Goal: Information Seeking & Learning: Learn about a topic

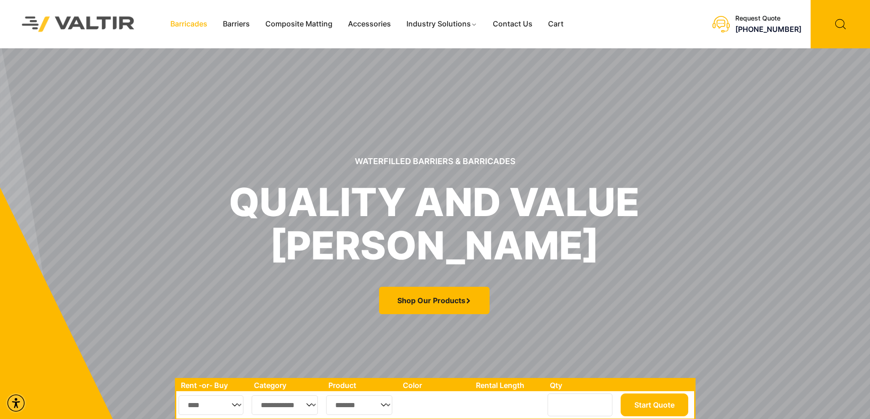
click at [192, 26] on link "Barricades" at bounding box center [188, 24] width 52 height 14
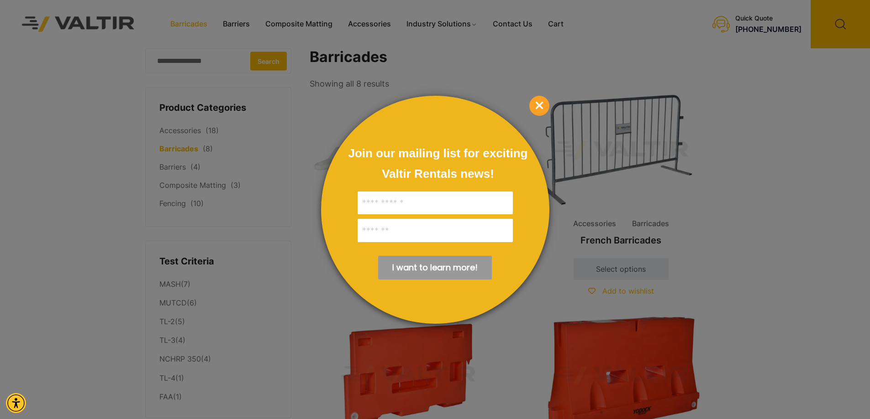
click at [300, 271] on div at bounding box center [435, 209] width 870 height 419
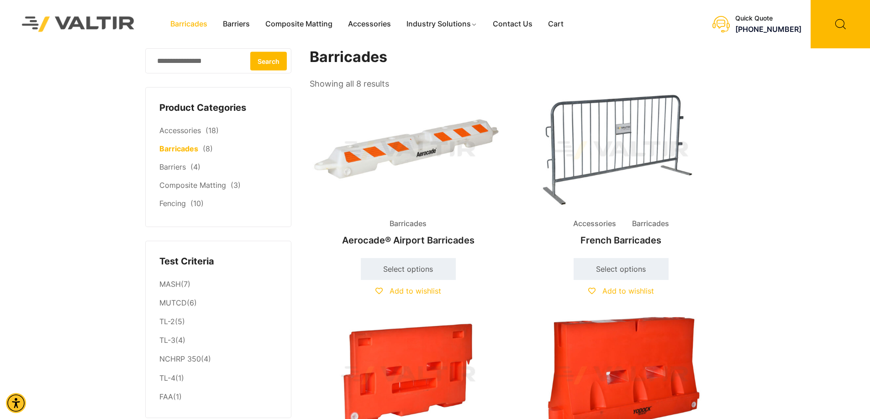
click at [389, 150] on img at bounding box center [407, 150] width 197 height 118
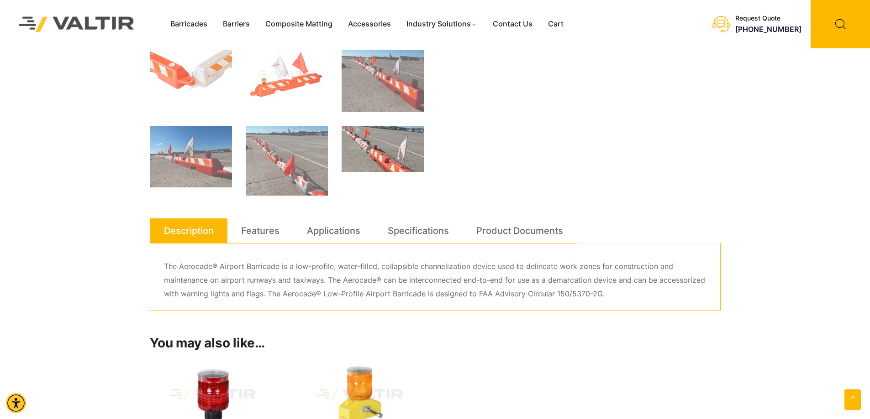
scroll to position [456, 0]
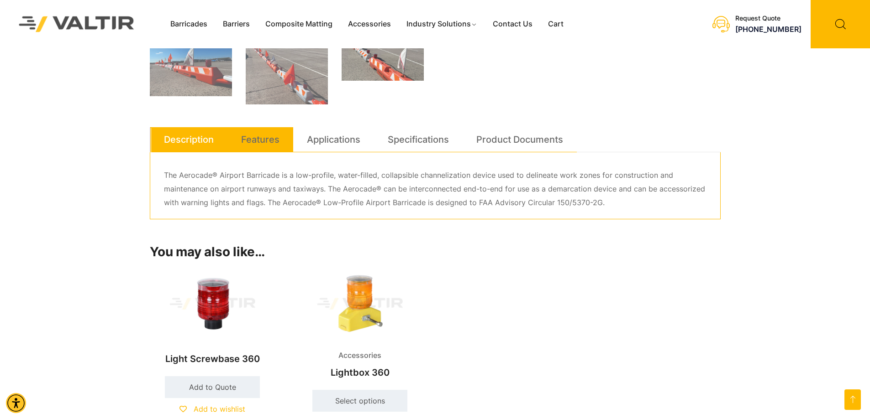
click at [249, 138] on link "Features" at bounding box center [260, 139] width 38 height 25
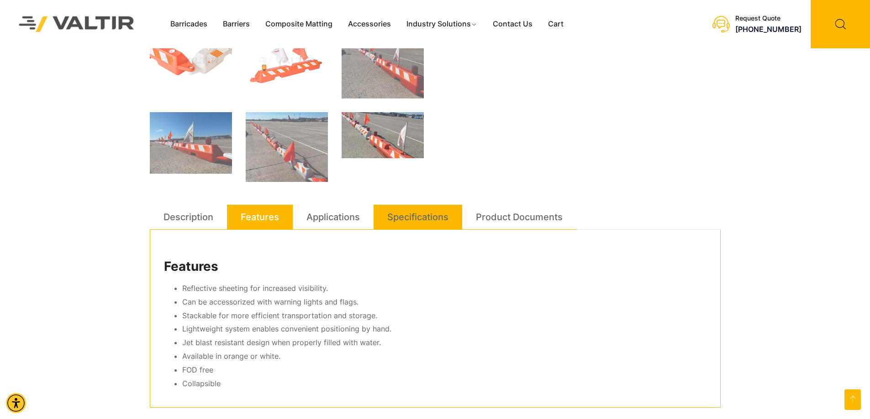
scroll to position [365, 0]
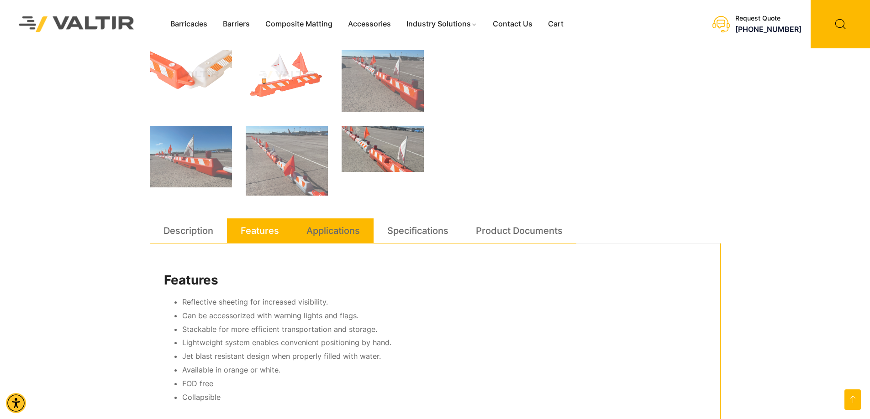
click at [333, 228] on link "Applications" at bounding box center [332, 231] width 53 height 25
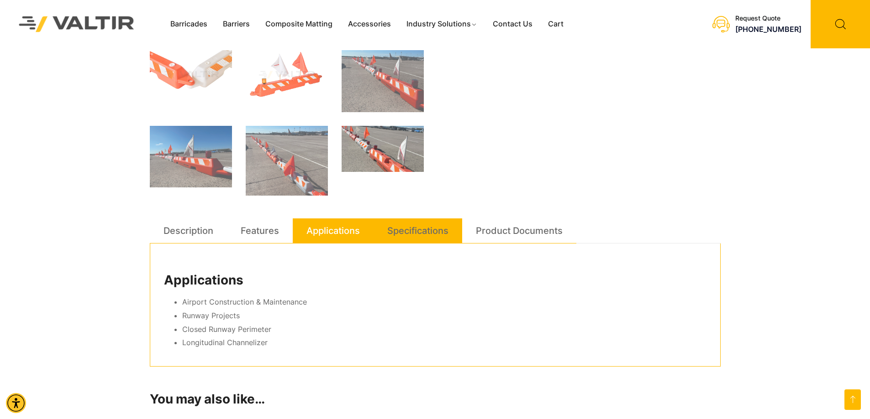
click at [434, 234] on link "Specifications" at bounding box center [417, 231] width 61 height 25
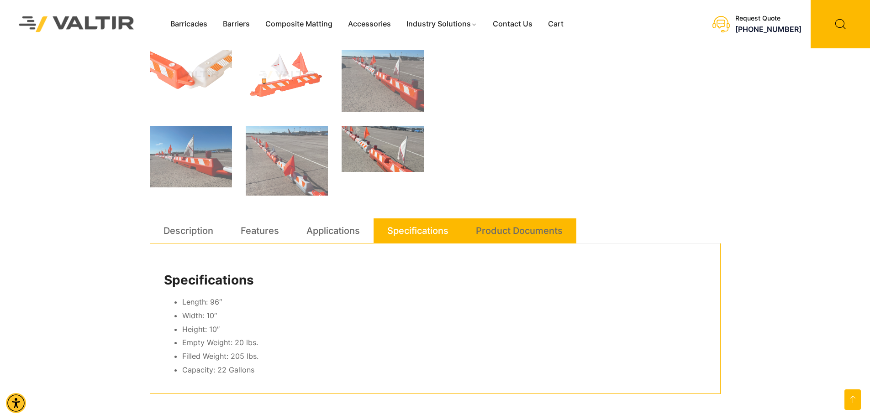
click at [530, 229] on link "Product Documents" at bounding box center [519, 231] width 87 height 25
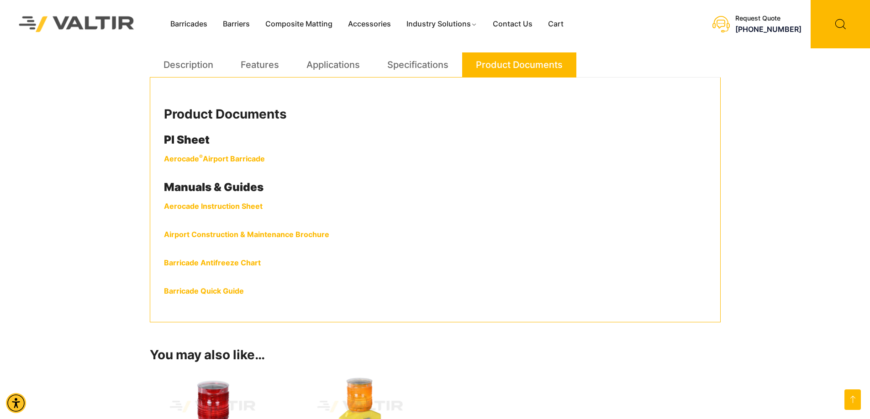
scroll to position [548, 0]
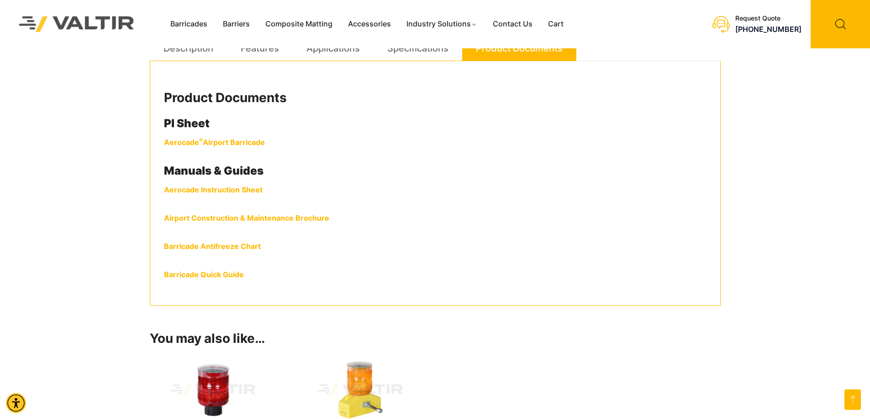
click at [210, 247] on link "Barricade Antifreeze Chart" at bounding box center [212, 246] width 97 height 9
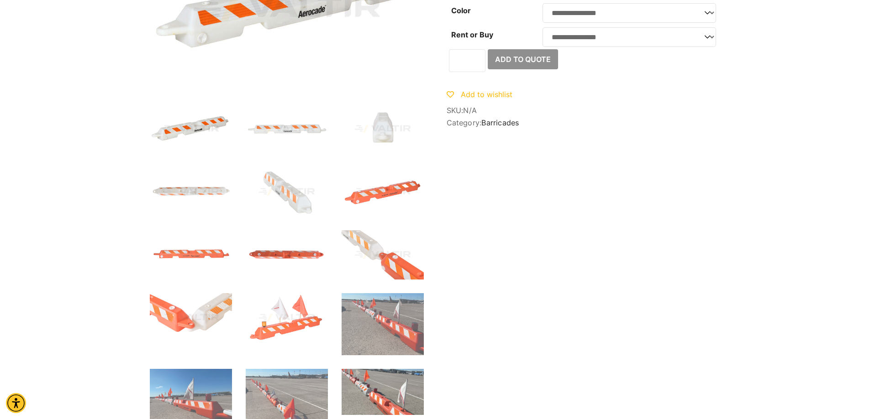
scroll to position [0, 0]
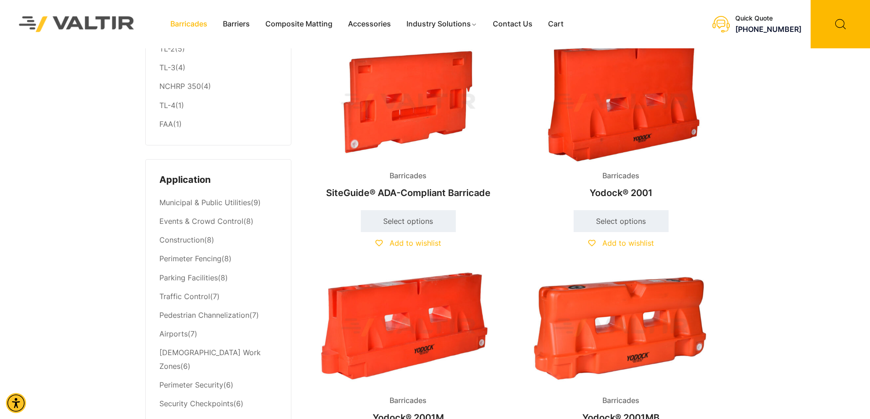
scroll to position [274, 0]
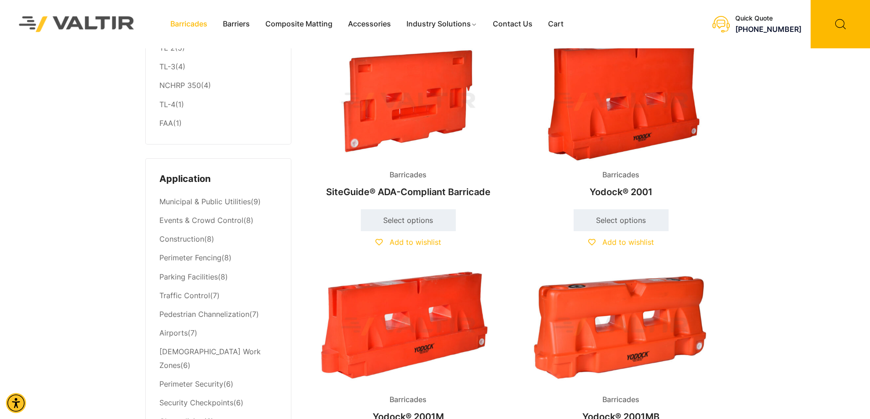
click at [638, 89] on img at bounding box center [620, 102] width 197 height 118
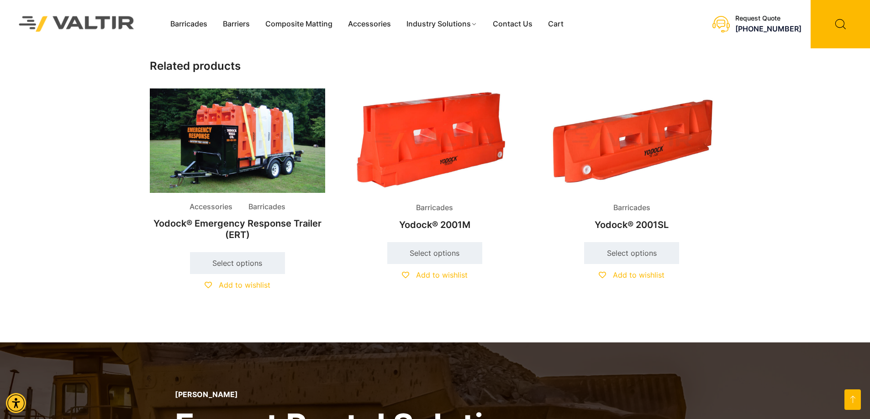
scroll to position [593, 0]
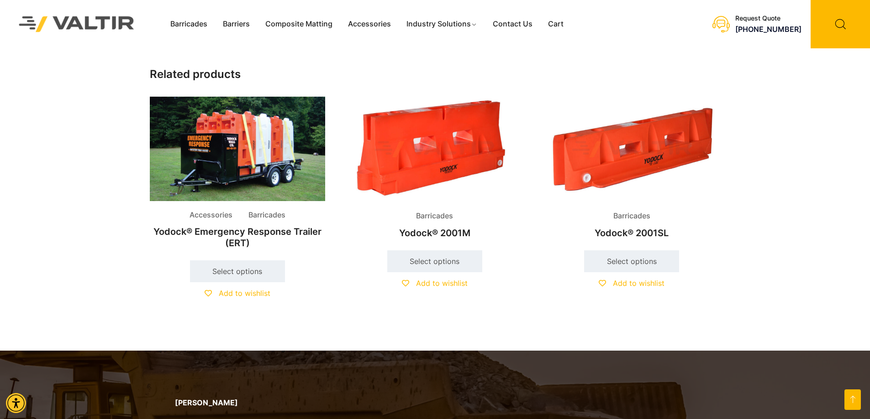
click at [450, 161] on img at bounding box center [433, 149] width 175 height 105
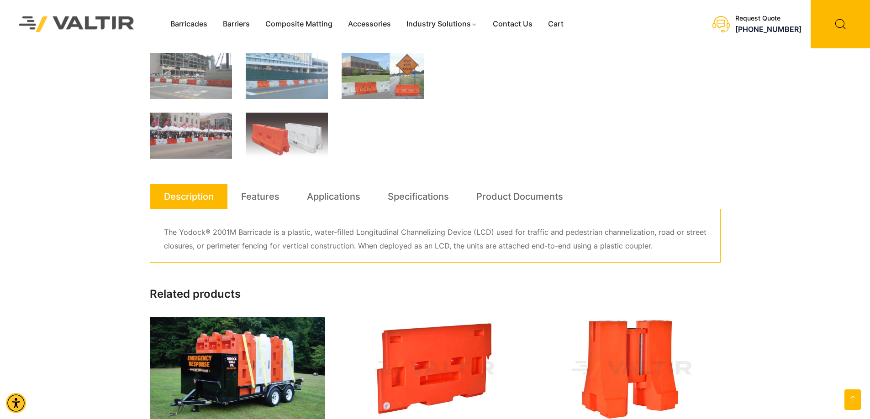
scroll to position [358, 0]
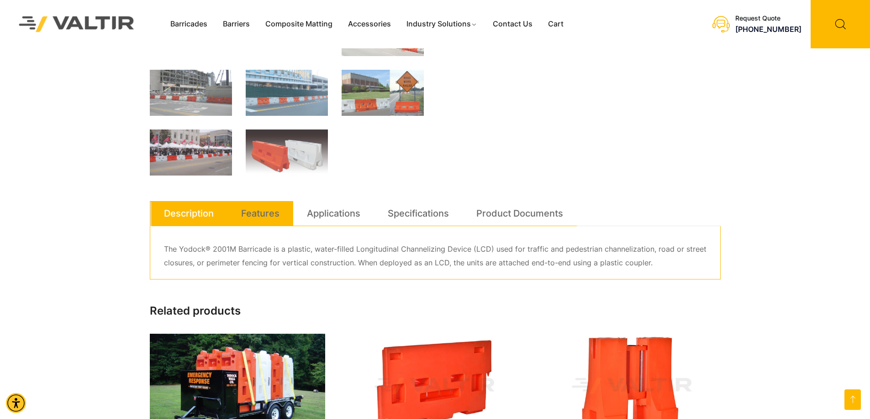
click at [257, 216] on link "Features" at bounding box center [260, 213] width 38 height 25
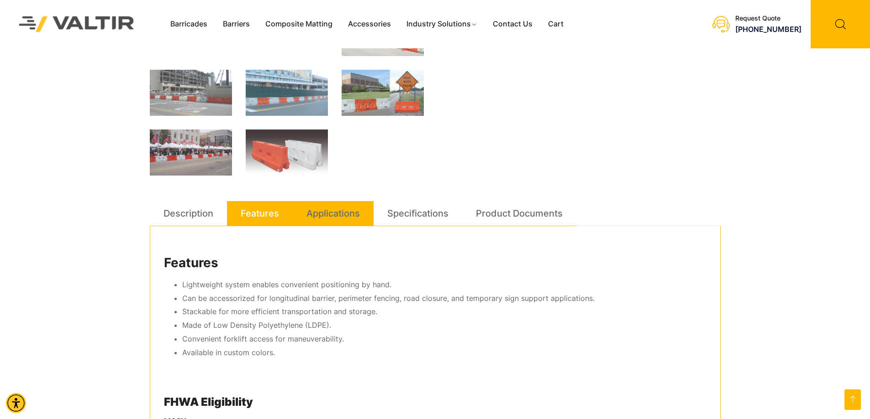
click at [346, 213] on link "Applications" at bounding box center [332, 213] width 53 height 25
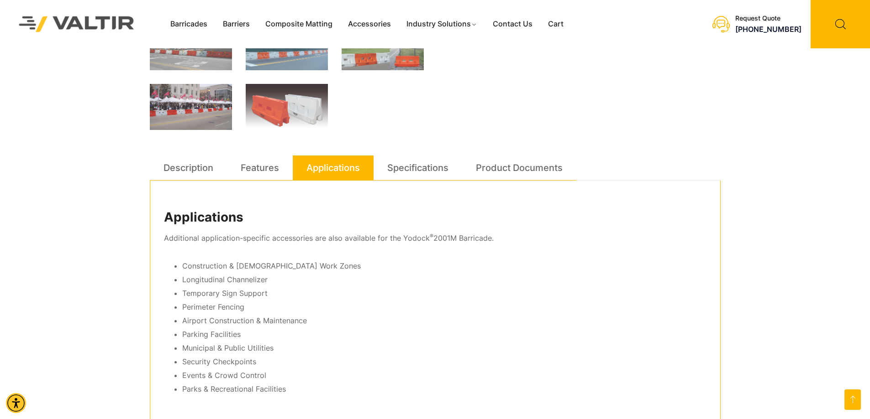
scroll to position [449, 0]
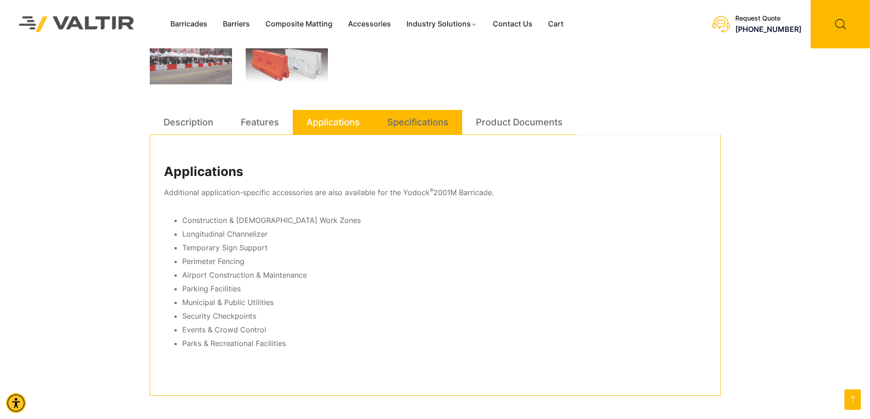
click at [420, 123] on link "Specifications" at bounding box center [417, 122] width 61 height 25
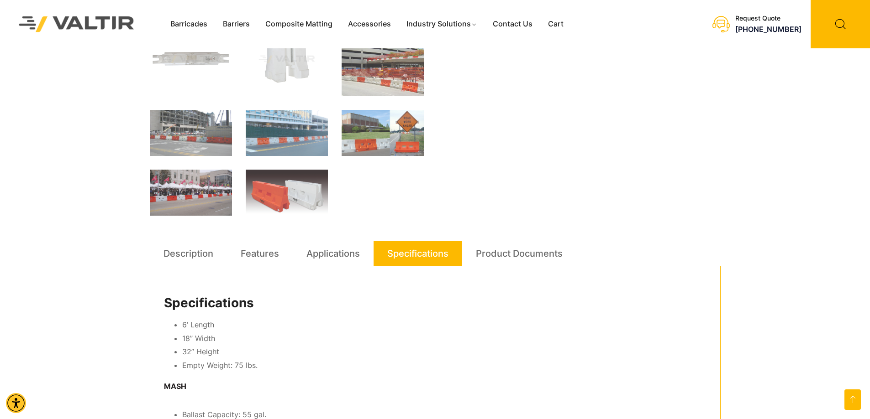
scroll to position [312, 0]
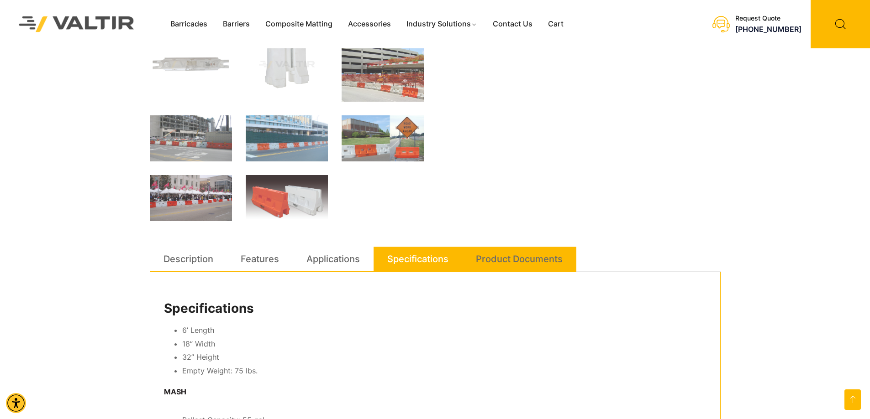
click at [542, 259] on link "Product Documents" at bounding box center [519, 259] width 87 height 25
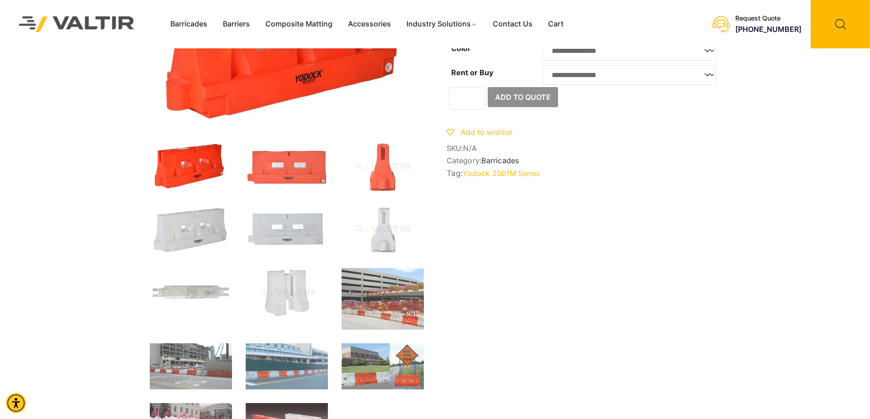
scroll to position [0, 0]
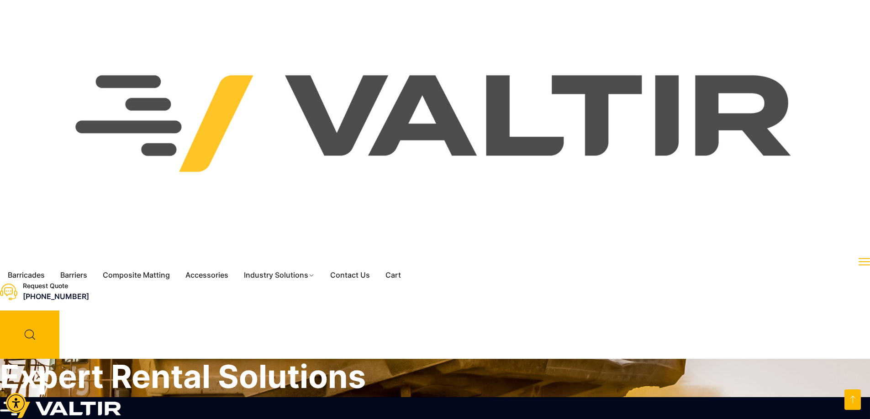
scroll to position [593, 0]
click at [628, 219] on h2 "Yodock® 2001SL" at bounding box center [631, 224] width 175 height 20
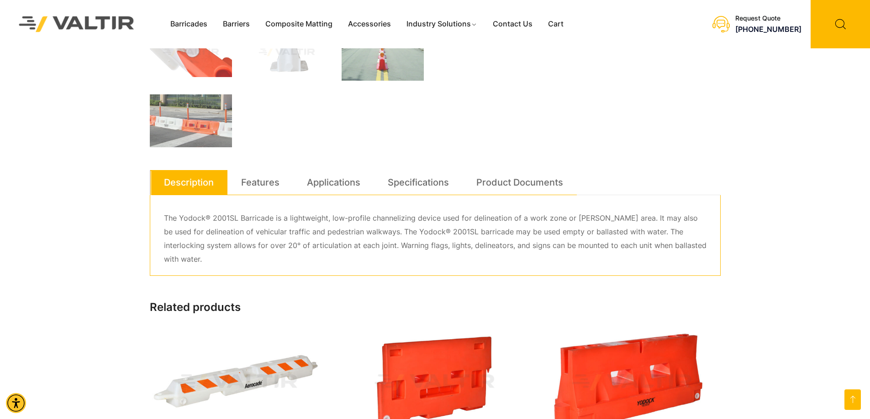
scroll to position [320, 0]
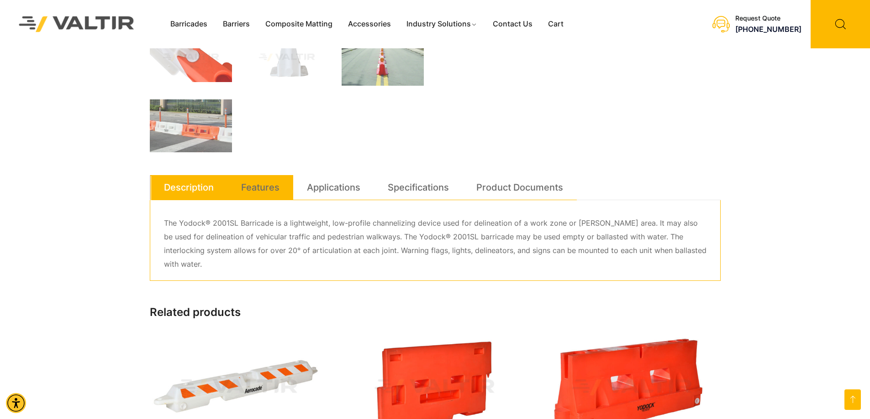
click at [265, 191] on link "Features" at bounding box center [260, 187] width 38 height 25
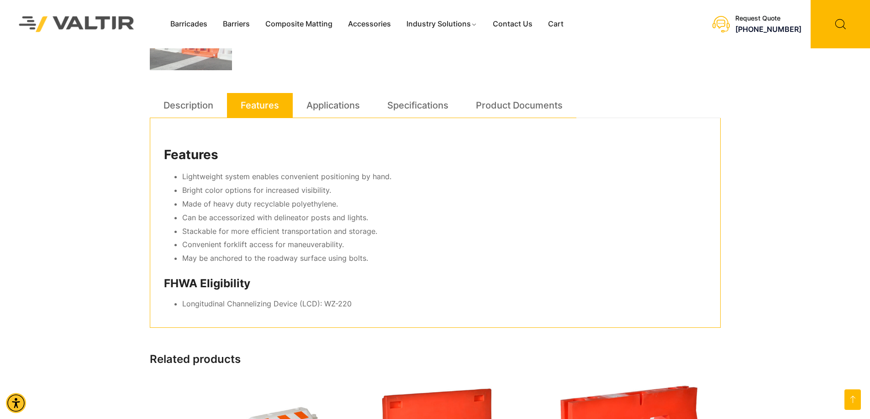
scroll to position [365, 0]
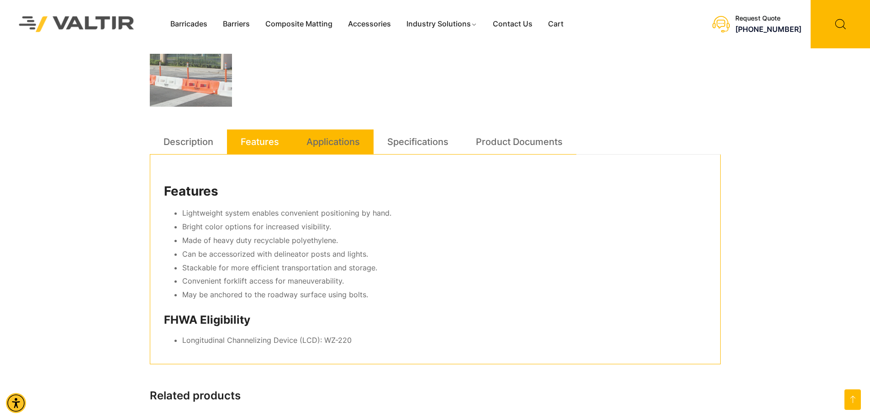
click at [329, 142] on link "Applications" at bounding box center [332, 142] width 53 height 25
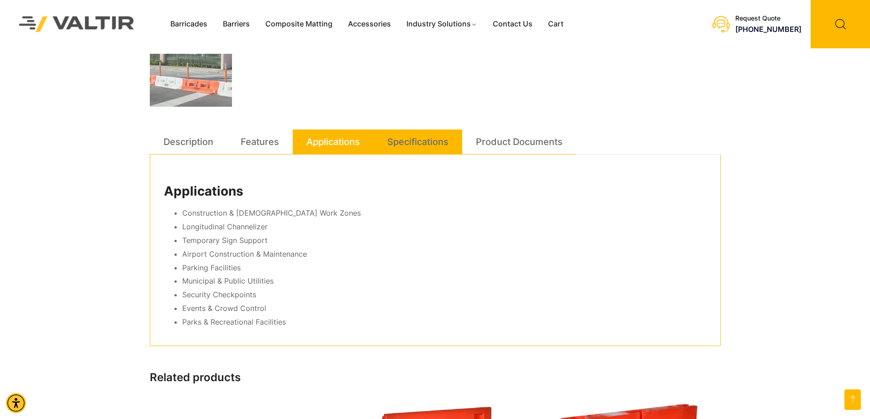
click at [419, 141] on link "Specifications" at bounding box center [417, 142] width 61 height 25
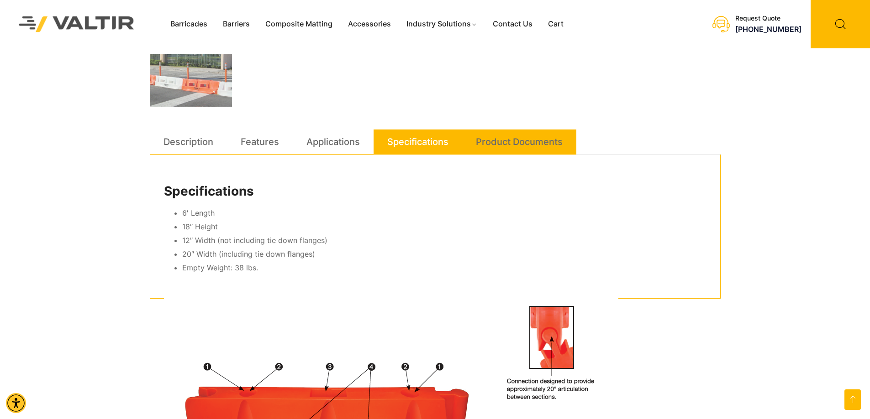
click at [502, 143] on link "Product Documents" at bounding box center [519, 142] width 87 height 25
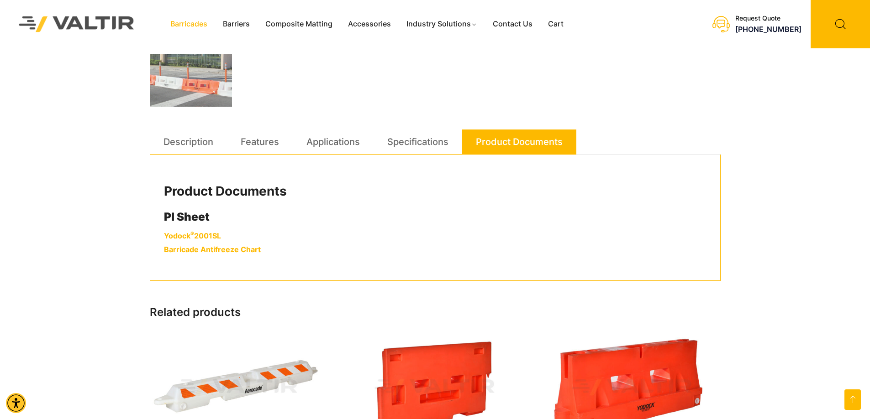
click at [184, 27] on link "Barricades" at bounding box center [188, 24] width 52 height 14
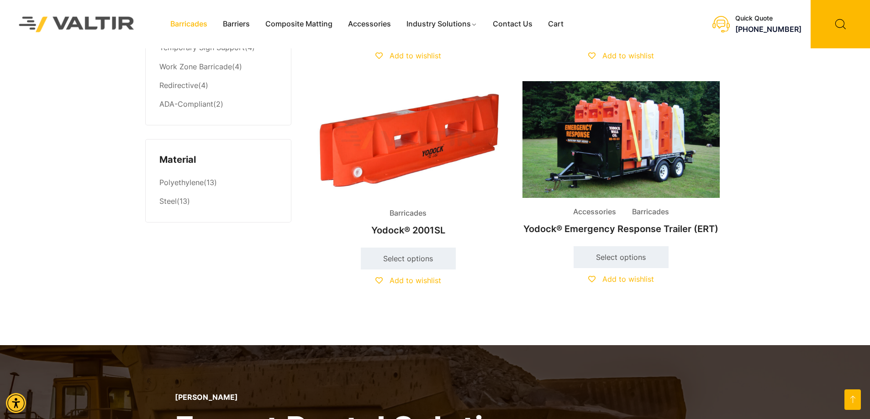
scroll to position [685, 0]
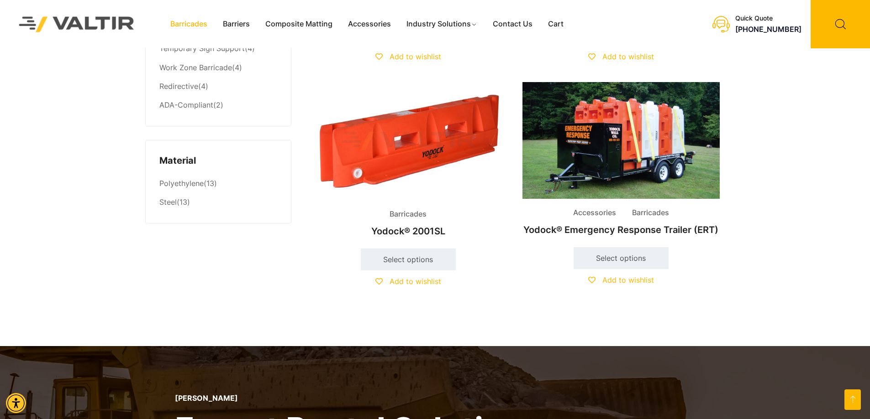
click at [413, 127] on img at bounding box center [407, 141] width 197 height 118
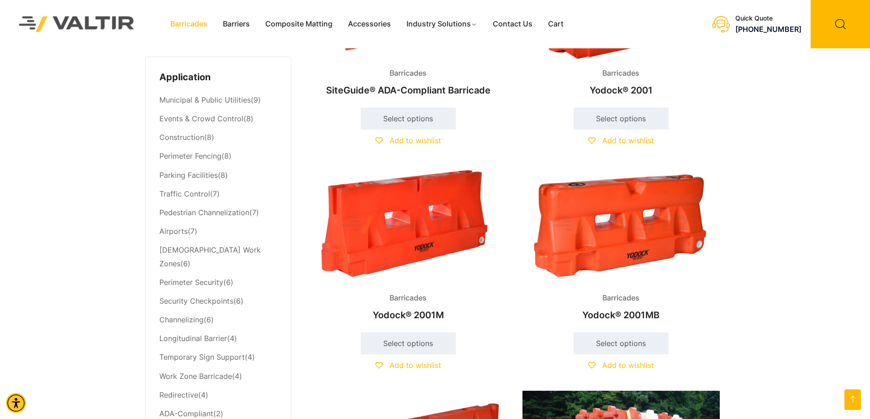
scroll to position [365, 0]
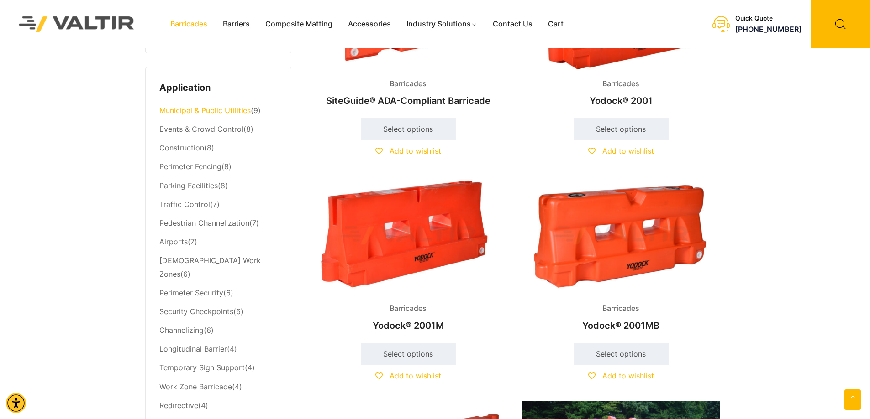
click at [202, 113] on link "Municipal & Public Utilities" at bounding box center [204, 110] width 91 height 9
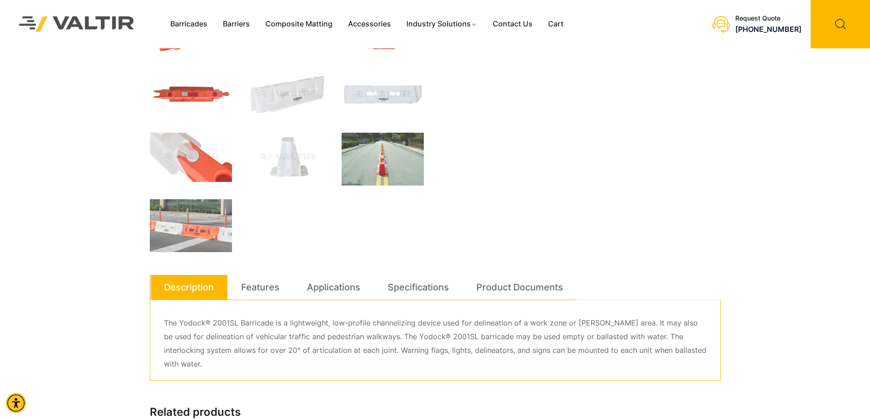
scroll to position [228, 0]
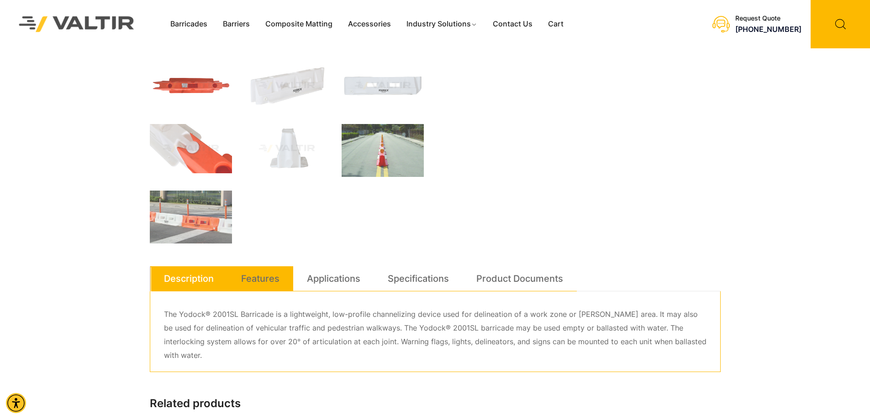
click at [258, 275] on link "Features" at bounding box center [260, 279] width 38 height 25
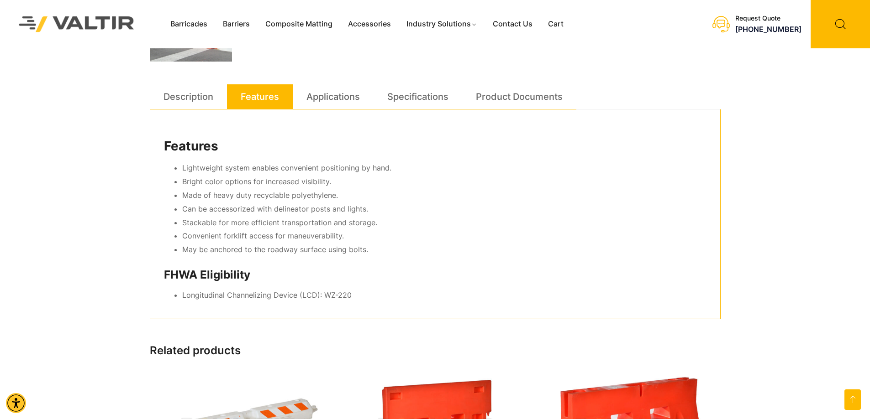
scroll to position [411, 0]
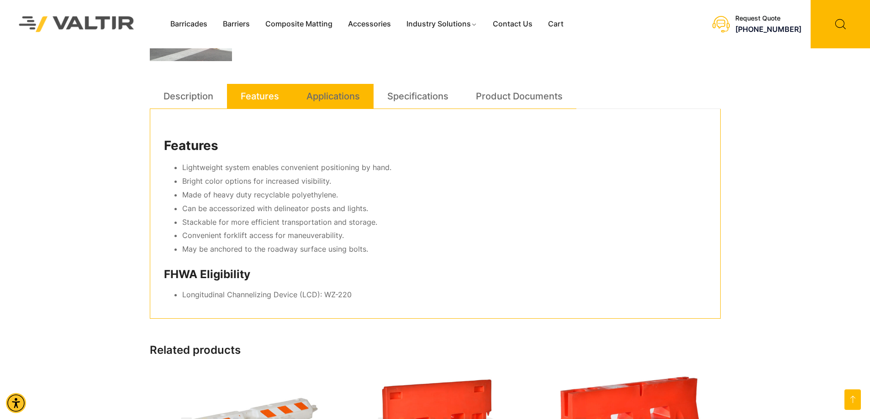
click at [335, 95] on link "Applications" at bounding box center [332, 96] width 53 height 25
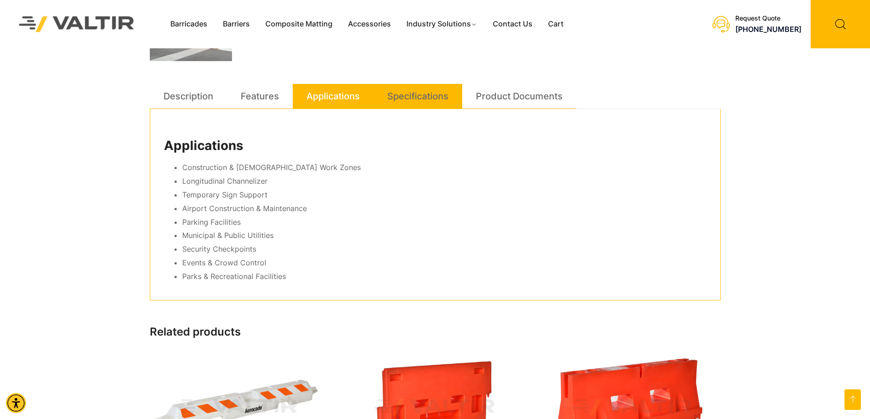
click at [420, 99] on link "Specifications" at bounding box center [417, 96] width 61 height 25
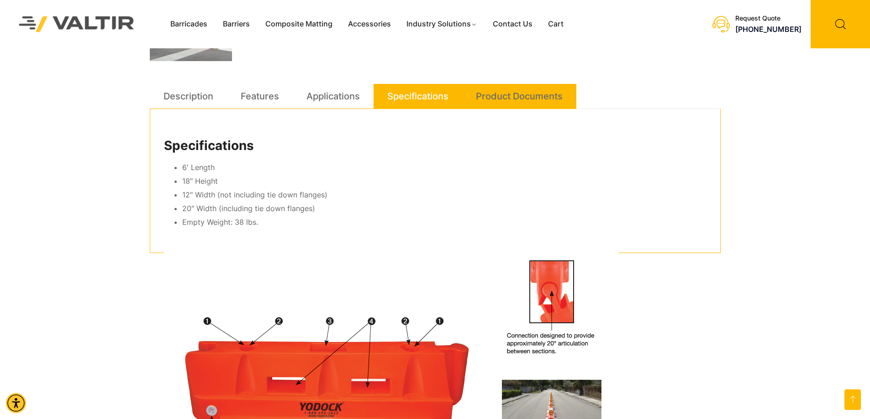
click at [501, 97] on link "Product Documents" at bounding box center [519, 96] width 87 height 25
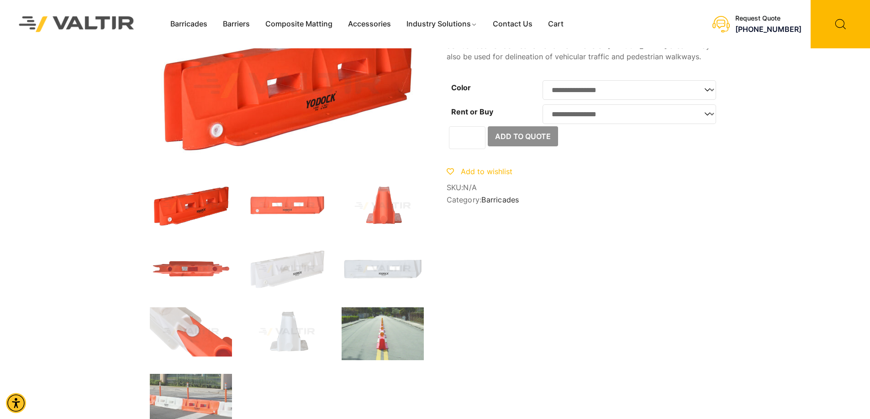
scroll to position [0, 0]
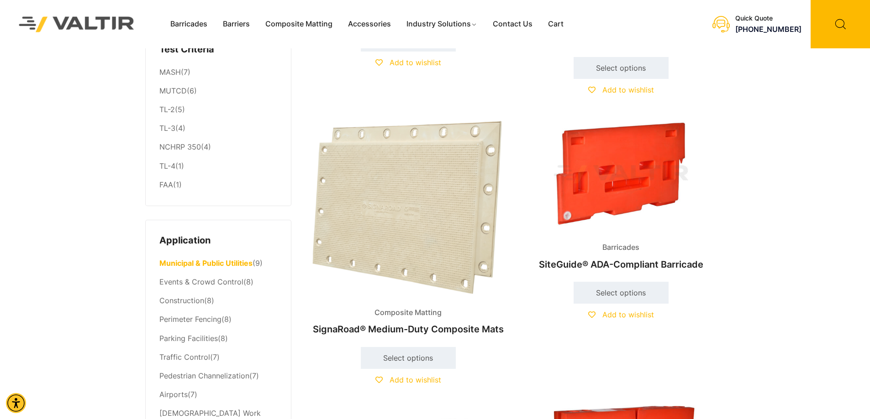
scroll to position [228, 0]
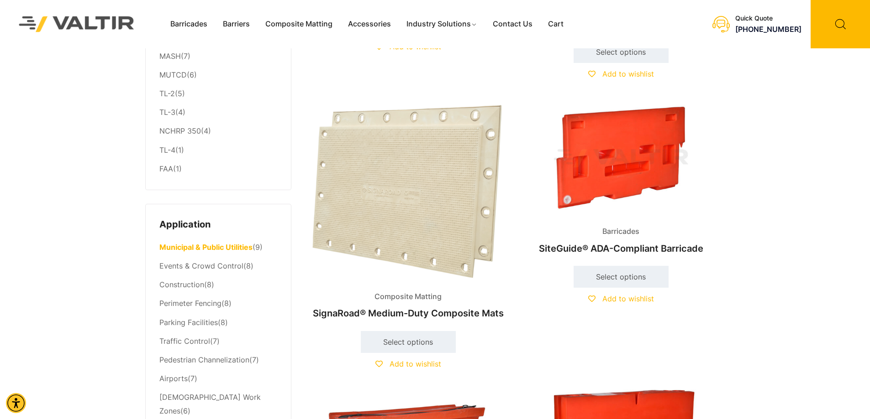
click at [358, 157] on img at bounding box center [407, 191] width 197 height 183
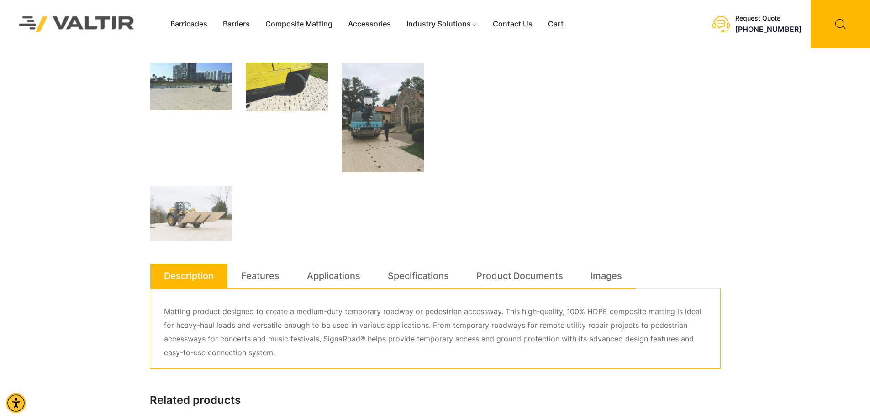
scroll to position [411, 0]
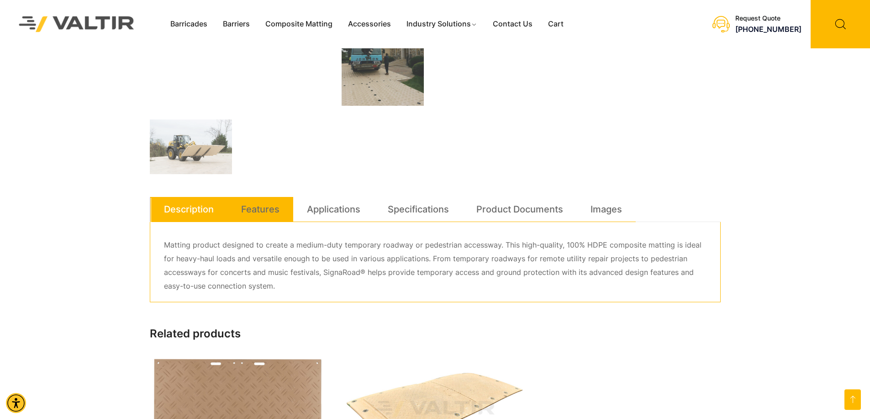
click at [262, 213] on link "Features" at bounding box center [260, 209] width 38 height 25
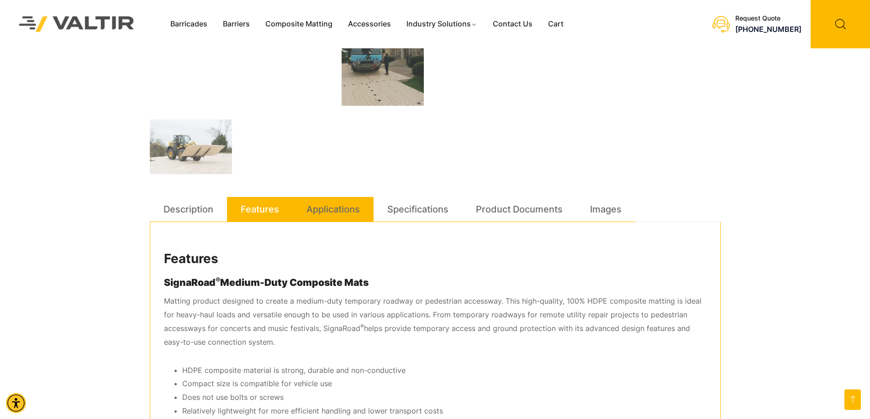
click at [341, 214] on link "Applications" at bounding box center [332, 209] width 53 height 25
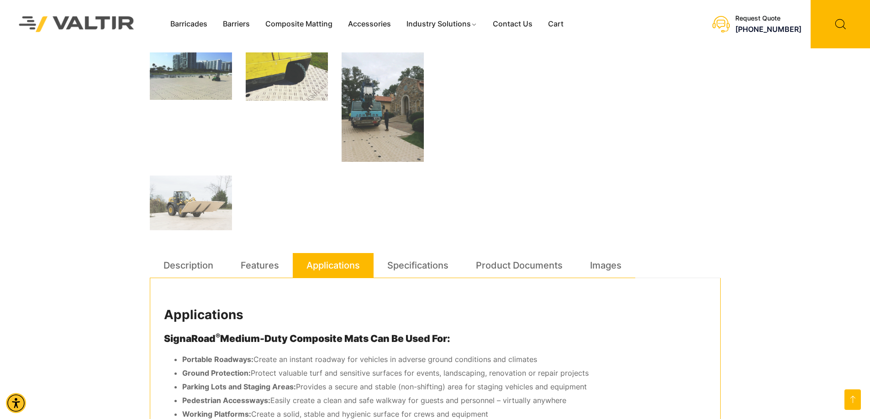
scroll to position [228, 0]
